Goal: Task Accomplishment & Management: Manage account settings

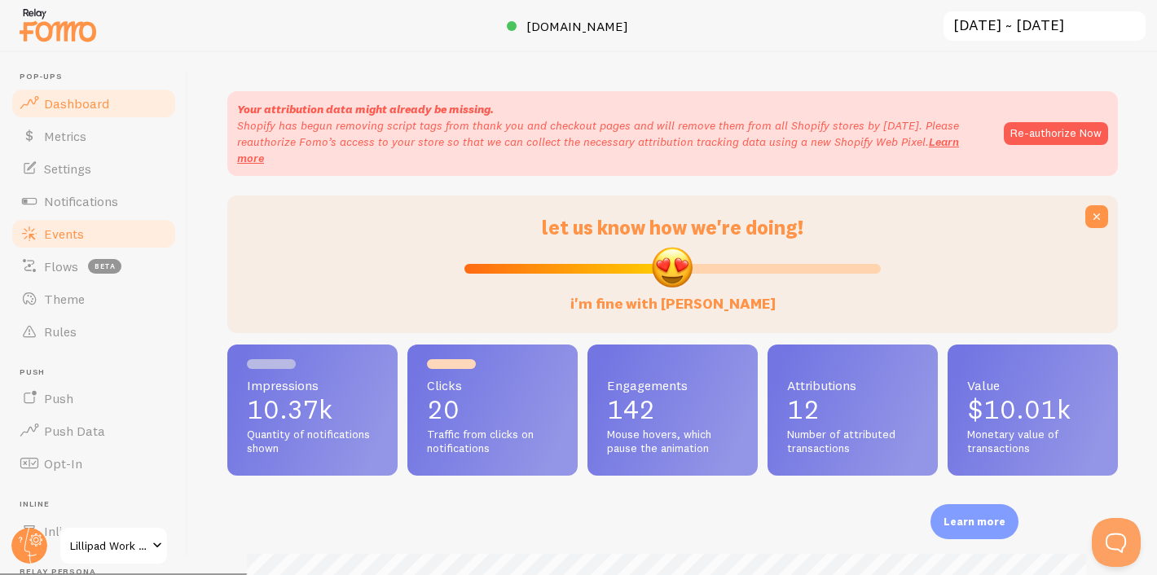
click at [59, 226] on span "Events" at bounding box center [64, 234] width 40 height 16
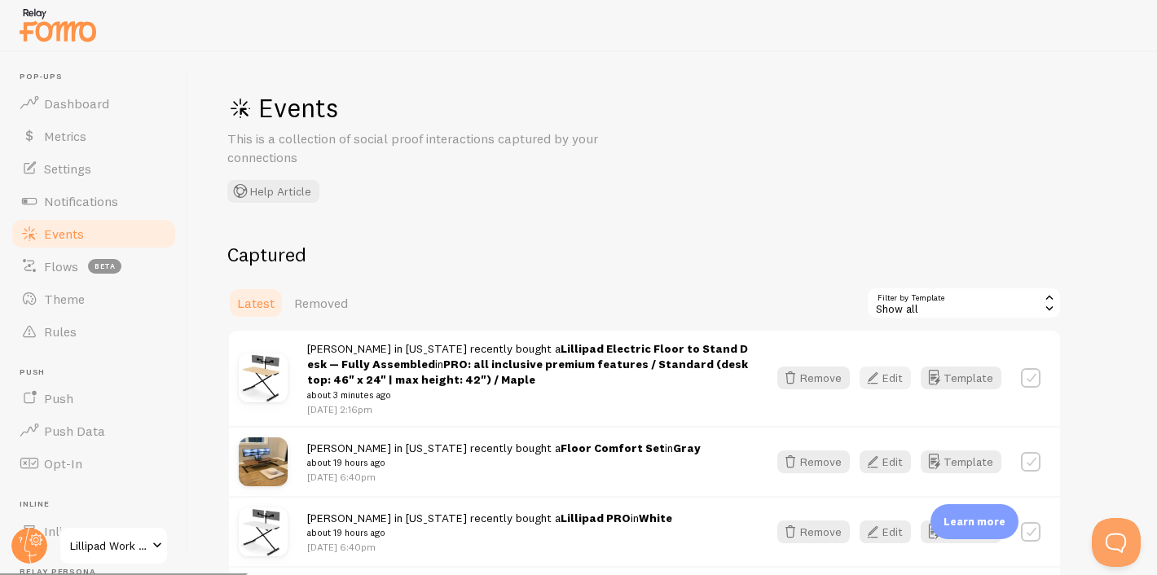
click at [878, 373] on icon "button" at bounding box center [873, 378] width 20 height 20
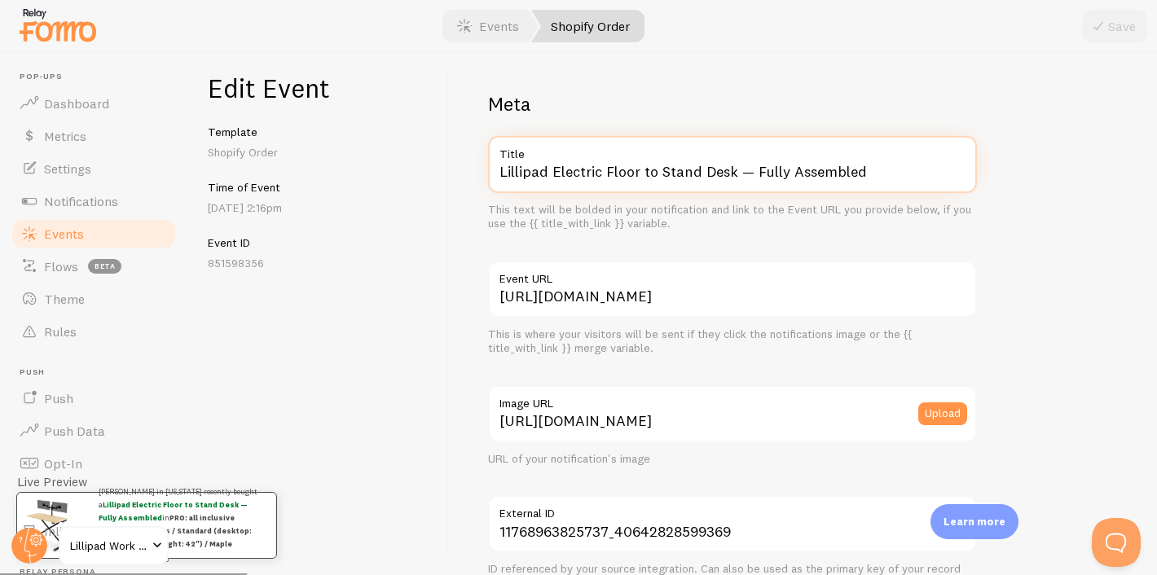
drag, startPoint x: 555, startPoint y: 174, endPoint x: 679, endPoint y: 223, distance: 133.1
click at [679, 223] on div "Lillipad Electric Floor to Stand Desk — Fully Assembled Title This text will be…" at bounding box center [732, 183] width 489 height 95
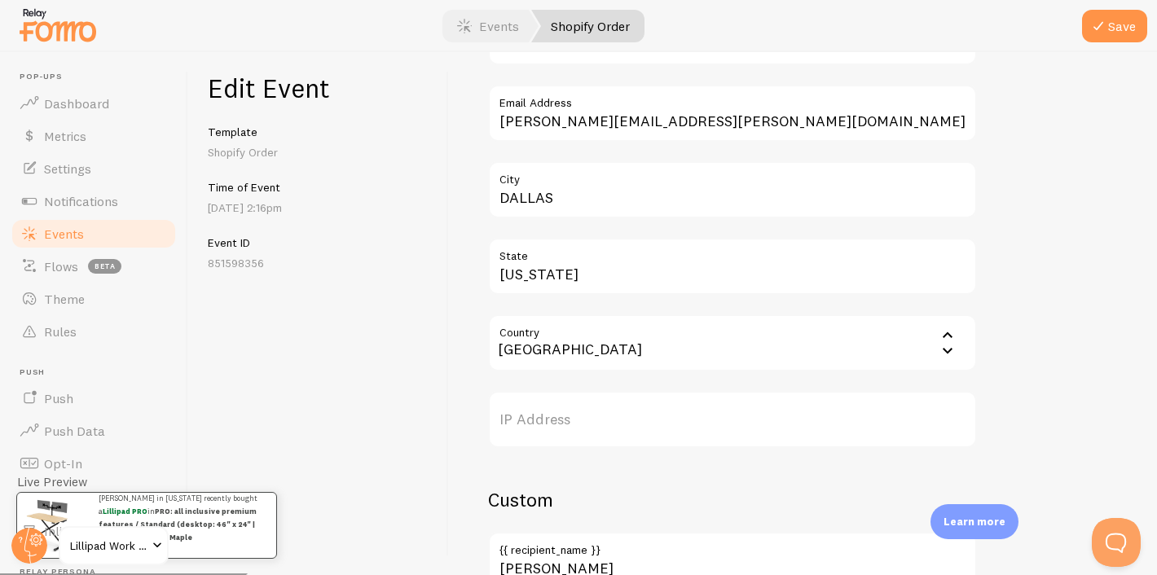
scroll to position [1008, 0]
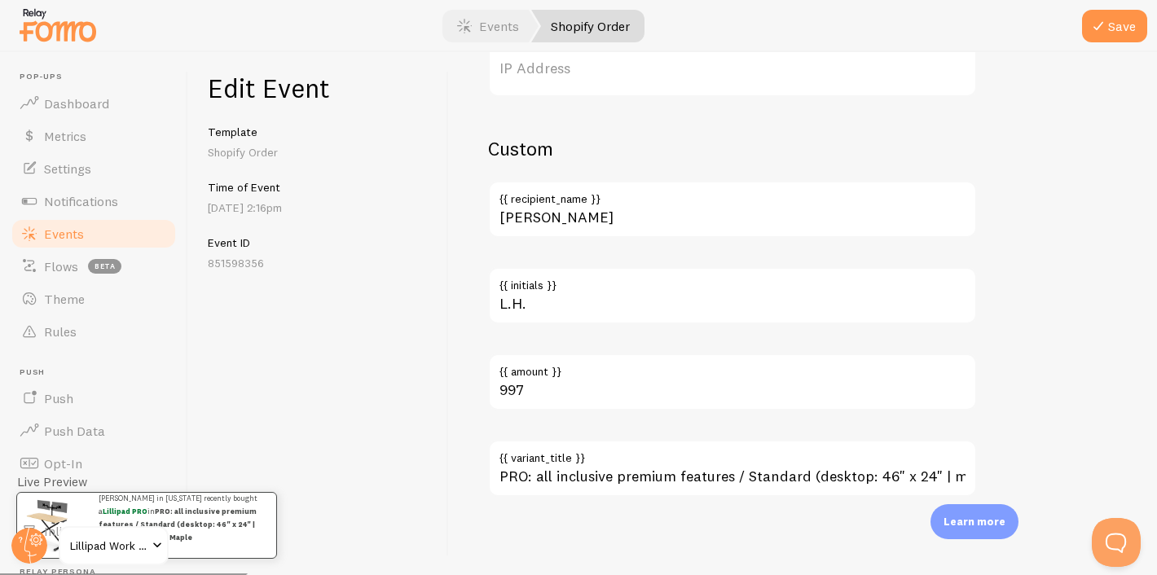
type input "Lillipad PRO"
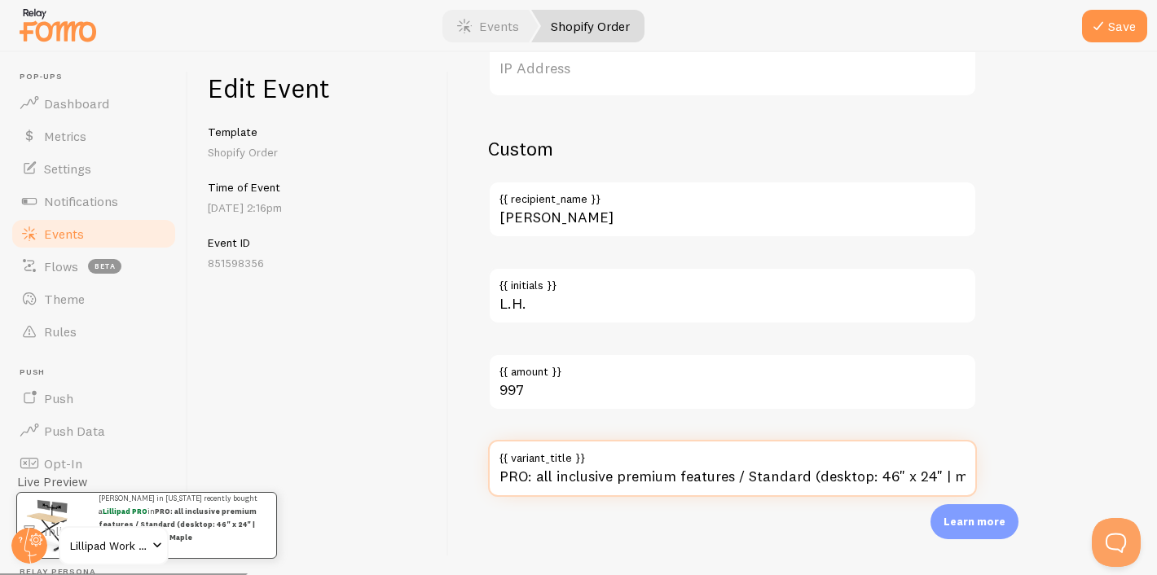
click at [587, 481] on input "PRO: all inclusive premium features / Standard (desktop: 46" x 24" | max height…" at bounding box center [732, 468] width 489 height 57
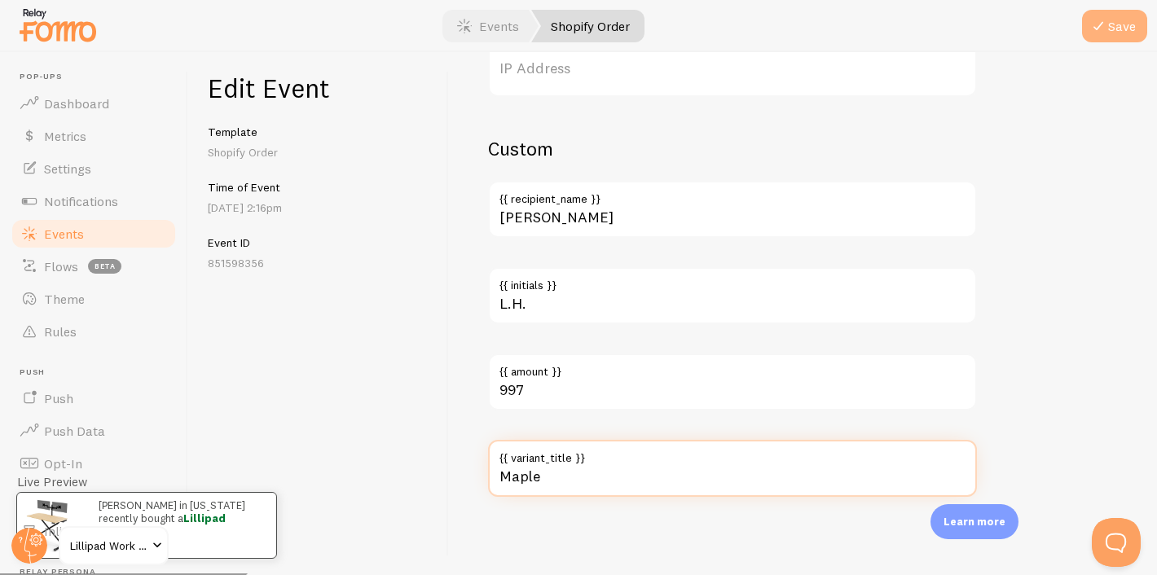
type input "Maple"
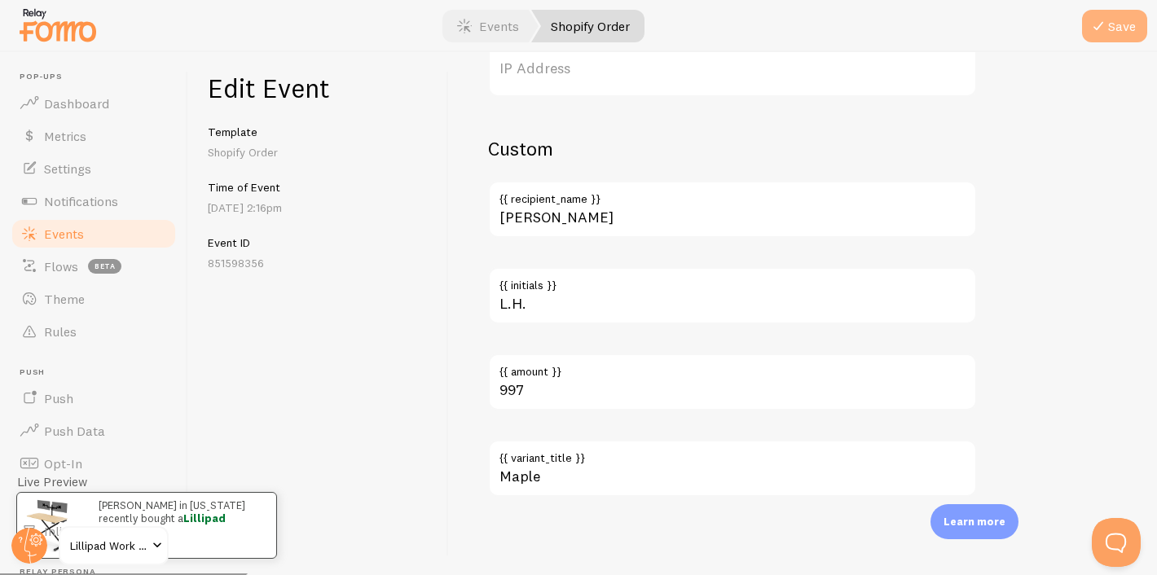
click at [1097, 26] on icon "submit" at bounding box center [1098, 26] width 20 height 20
